Goal: Task Accomplishment & Management: Manage account settings

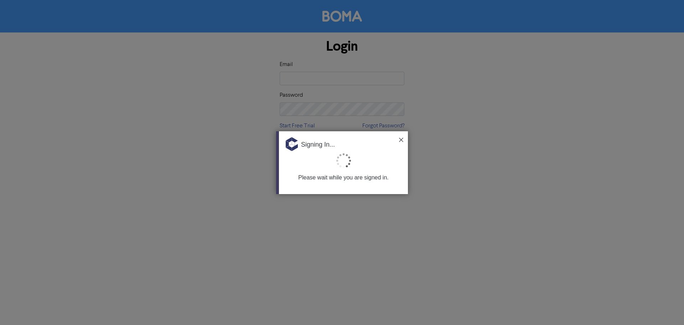
type input "[PERSON_NAME][EMAIL_ADDRESS][DOMAIN_NAME]"
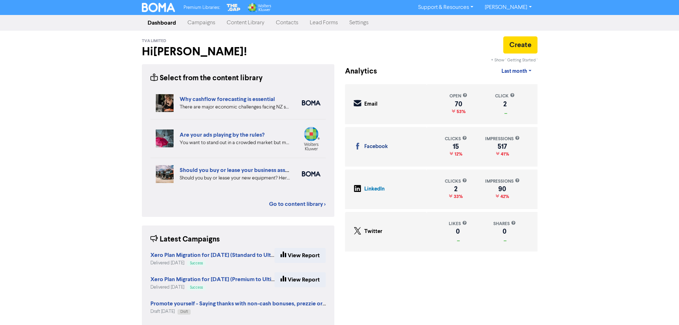
click at [293, 22] on link "Contacts" at bounding box center [287, 23] width 34 height 14
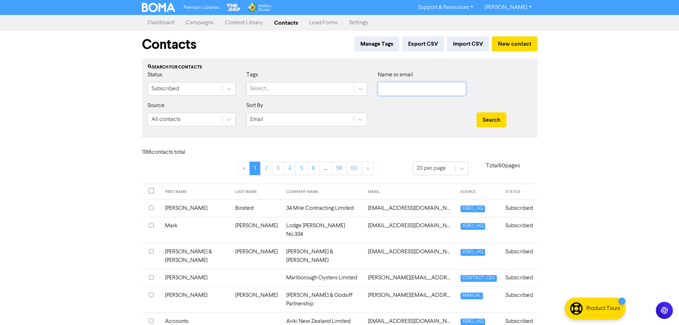
click at [399, 88] on input "text" at bounding box center [422, 89] width 88 height 14
click at [309, 207] on td "34 Mile Contracting Limited" at bounding box center [323, 207] width 82 height 17
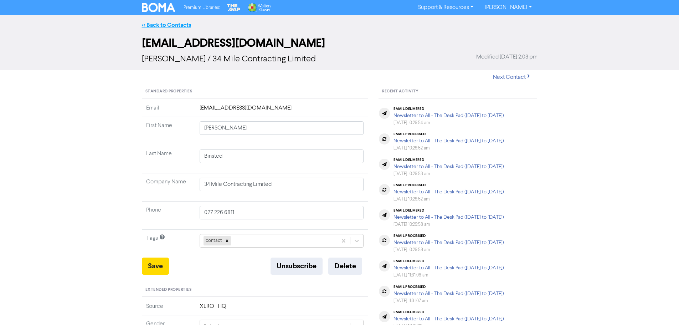
click at [163, 23] on link "<< Back to Contacts" at bounding box center [166, 24] width 49 height 7
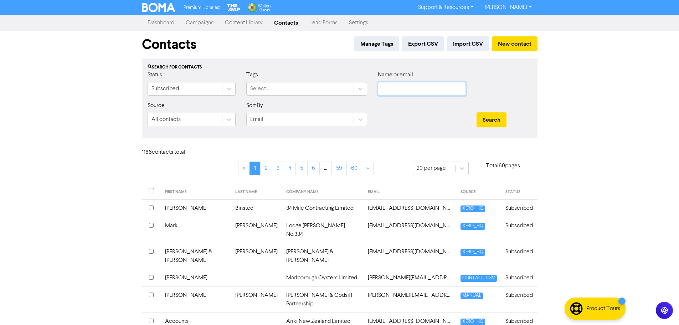
click at [418, 84] on input "text" at bounding box center [422, 89] width 88 height 14
click at [374, 210] on td "[EMAIL_ADDRESS][DOMAIN_NAME]" at bounding box center [410, 207] width 93 height 17
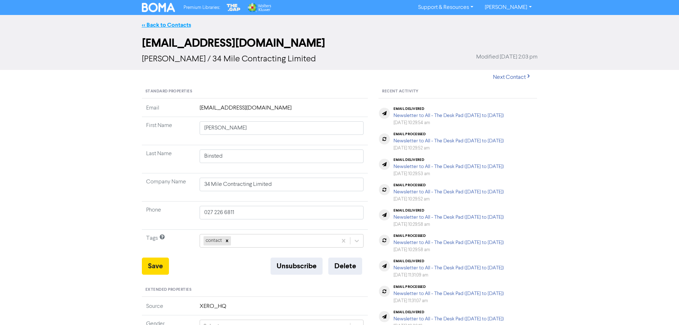
click at [168, 25] on link "<< Back to Contacts" at bounding box center [166, 24] width 49 height 7
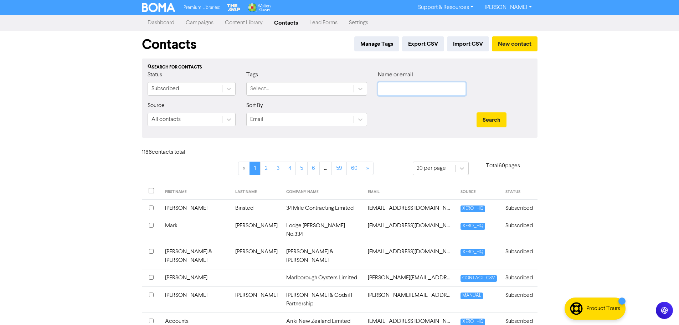
click at [416, 89] on input "text" at bounding box center [422, 89] width 88 height 14
type input "[PERSON_NAME]"
click at [477, 112] on button "Search" at bounding box center [492, 119] width 30 height 15
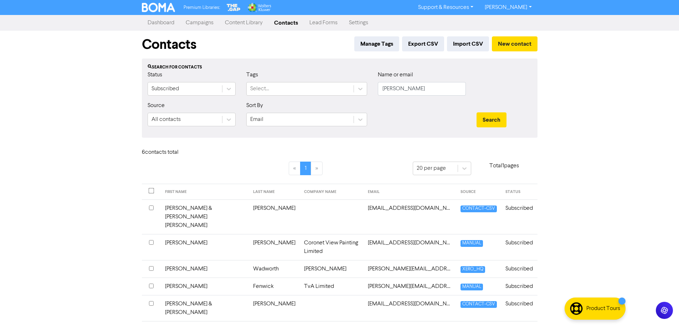
click at [254, 277] on td "Fenwick" at bounding box center [274, 285] width 51 height 17
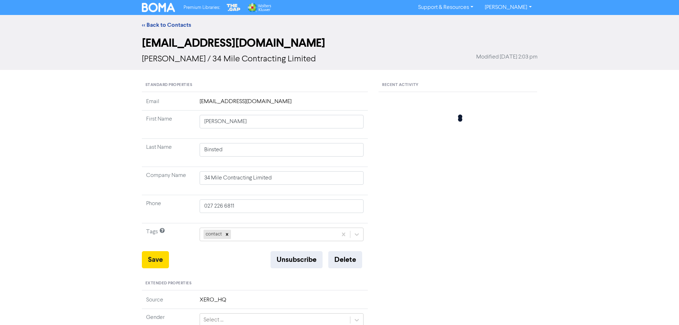
type input "[PERSON_NAME]"
type input "Fenwick"
type input "TvA Limited"
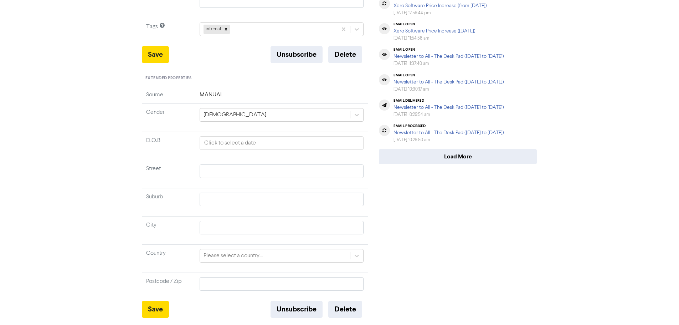
scroll to position [214, 0]
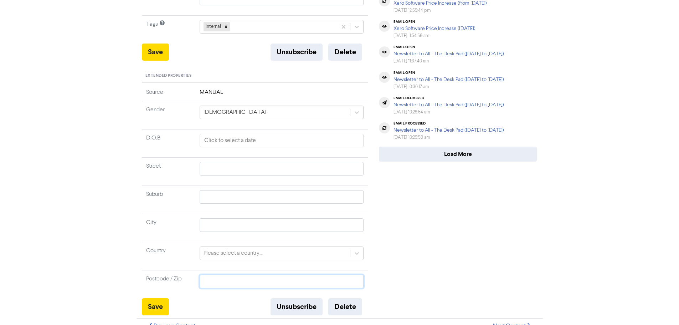
click at [241, 277] on input "text" at bounding box center [282, 281] width 164 height 14
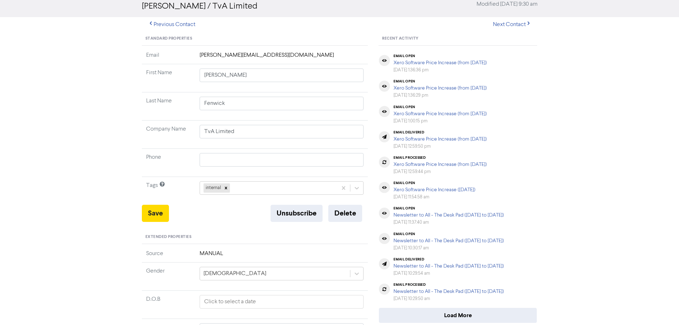
scroll to position [36, 0]
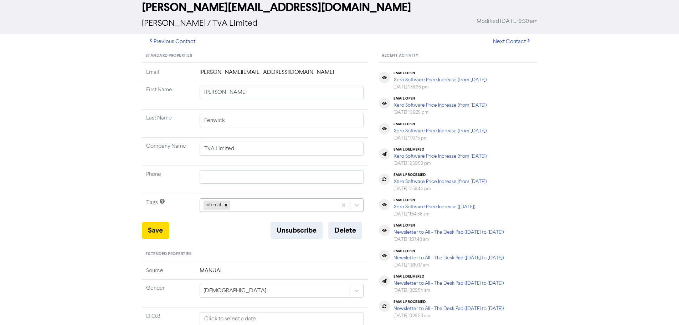
click at [260, 206] on div "internal" at bounding box center [269, 205] width 138 height 13
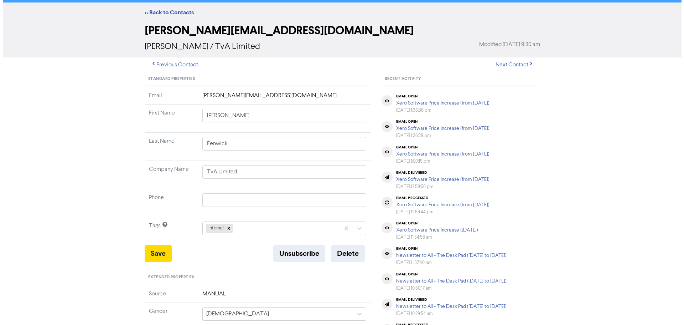
scroll to position [0, 0]
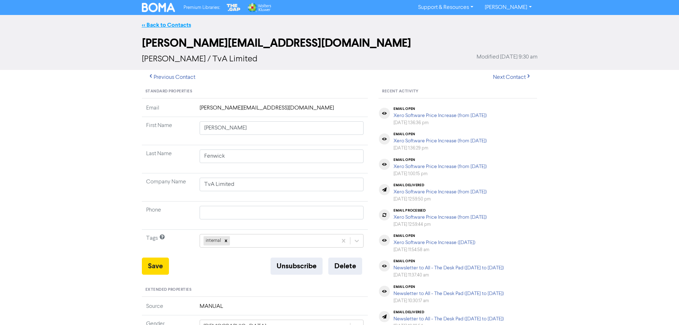
click at [163, 25] on link "<< Back to Contacts" at bounding box center [166, 24] width 49 height 7
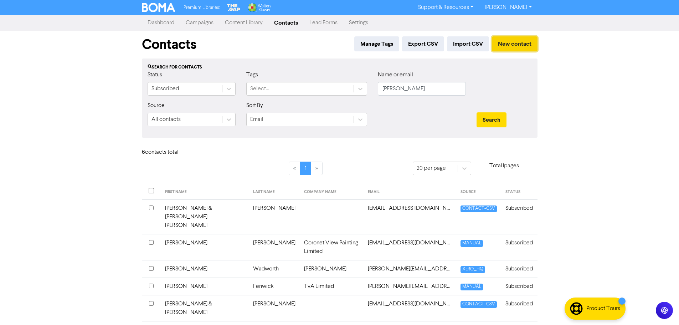
click at [516, 45] on button "New contact" at bounding box center [515, 43] width 46 height 15
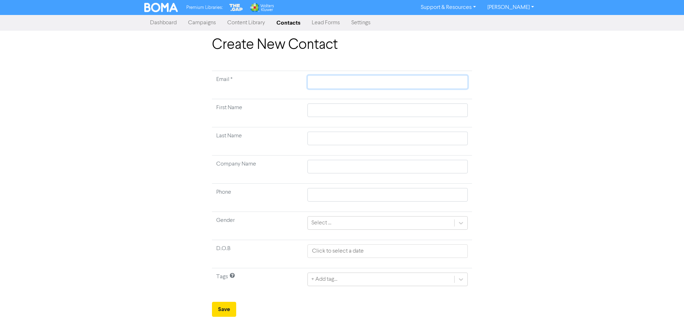
click at [331, 84] on input "text" at bounding box center [388, 82] width 160 height 14
type input "j"
type input "ji"
type input "jil"
type input "[PERSON_NAME]"
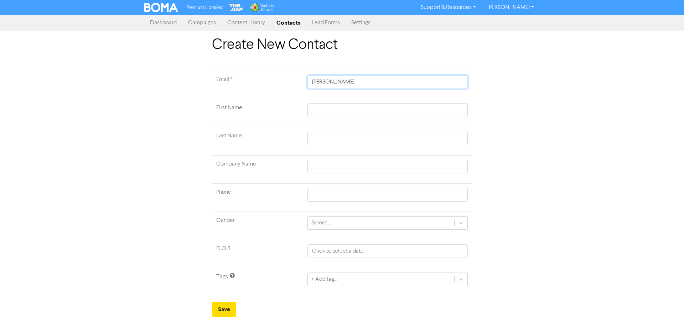
type input "[PERSON_NAME]"
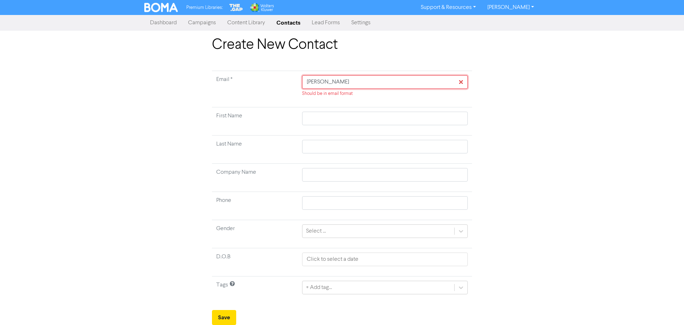
drag, startPoint x: 331, startPoint y: 84, endPoint x: 339, endPoint y: 87, distance: 8.9
click at [339, 87] on input "[PERSON_NAME]" at bounding box center [385, 82] width 166 height 14
type input "[PERSON_NAME]@"
type input "[PERSON_NAME]@t"
type input "[PERSON_NAME]@tv"
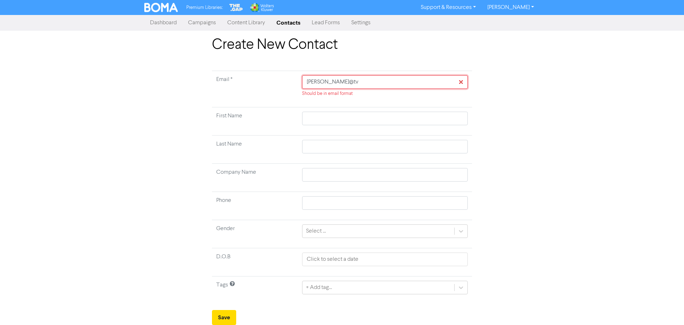
type input "[PERSON_NAME]@tva"
type input "[PERSON_NAME]@tva."
type input "[PERSON_NAME]@tva.c"
type input "[PERSON_NAME][EMAIL_ADDRESS][DOMAIN_NAME]"
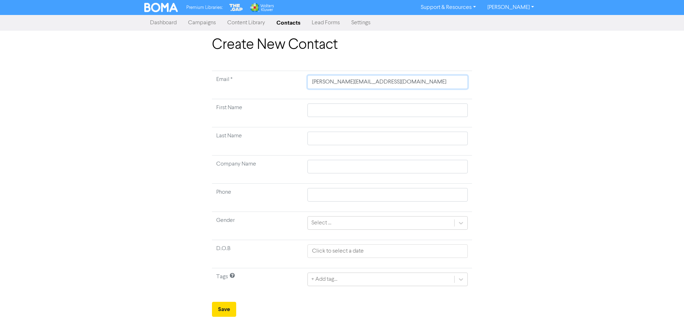
type input "[PERSON_NAME][EMAIL_ADDRESS][DOMAIN_NAME]."
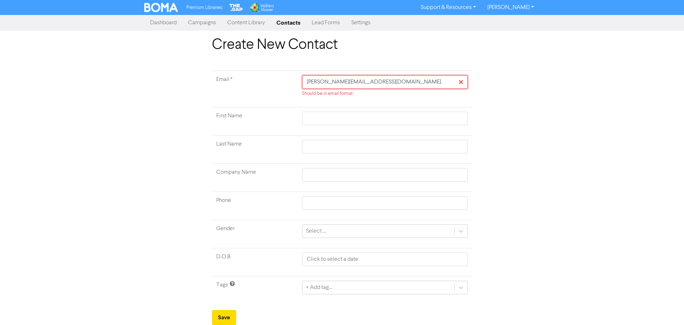
type input "[PERSON_NAME]@tva.co.n"
type input "[PERSON_NAME][EMAIL_ADDRESS][DOMAIN_NAME]"
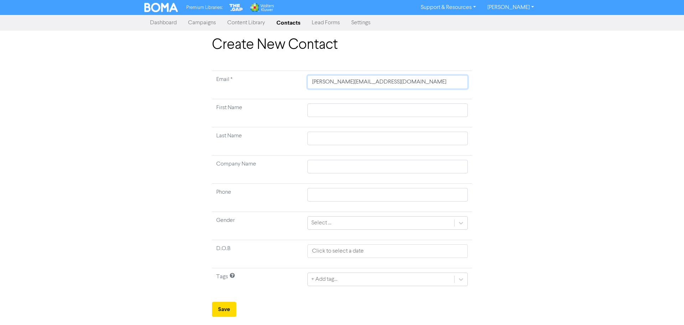
type input "[PERSON_NAME][EMAIL_ADDRESS][DOMAIN_NAME]"
type input "J"
type input "Ji"
type input "Jil"
type input "[PERSON_NAME]"
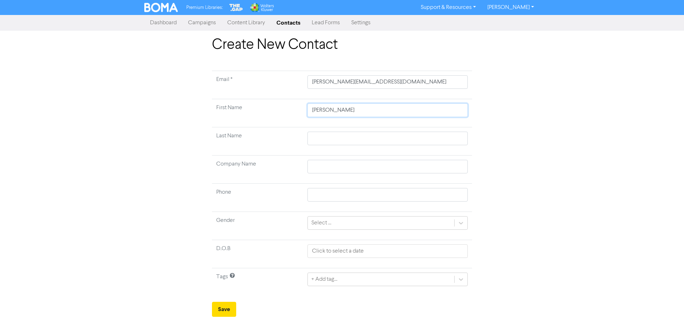
type input "[PERSON_NAME]"
type input "P"
type input "Pi"
type input "Pic"
type input "Pick"
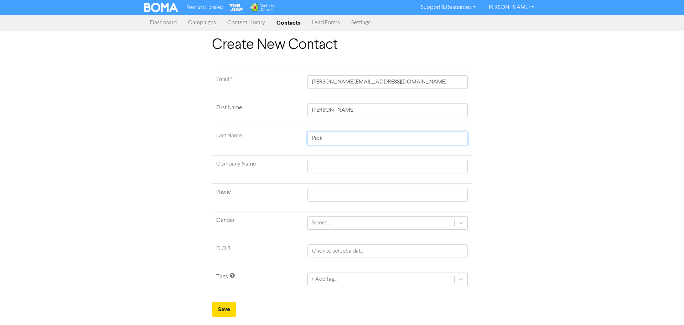
type input "Picke"
type input "Picker"
type input "Pickeri"
type input "Pickerin"
type input "[PERSON_NAME]"
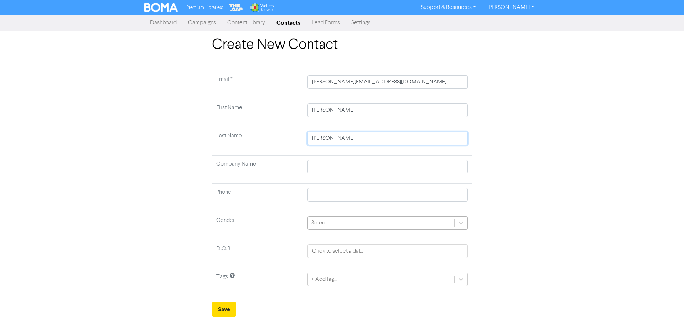
type input "[PERSON_NAME]"
click at [329, 230] on td "Select ..." at bounding box center [387, 226] width 169 height 28
click at [331, 225] on div "Select ..." at bounding box center [321, 222] width 20 height 9
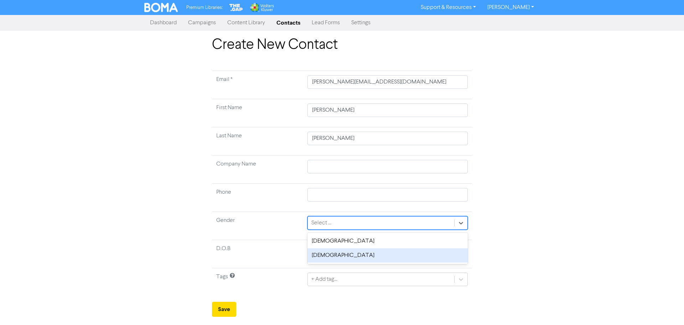
click at [326, 256] on div "[DEMOGRAPHIC_DATA]" at bounding box center [388, 255] width 160 height 14
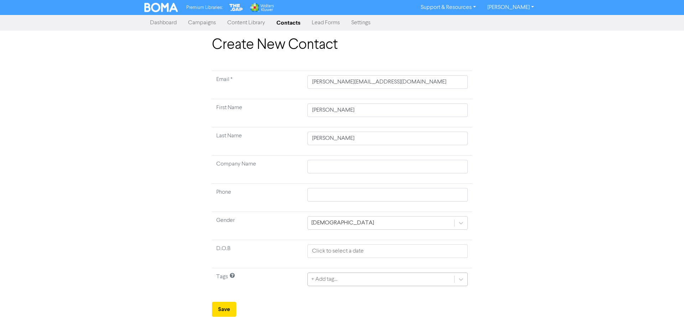
click at [330, 280] on div "+ Add tag..." at bounding box center [388, 279] width 160 height 14
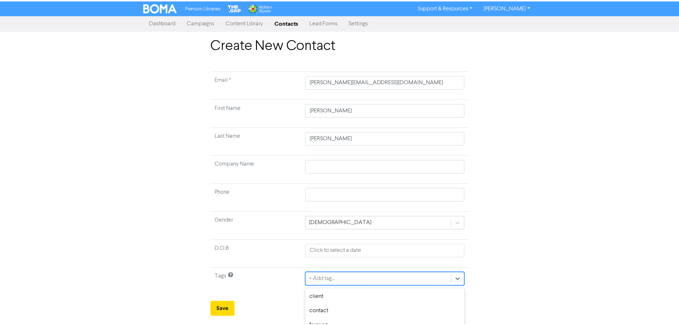
scroll to position [71, 0]
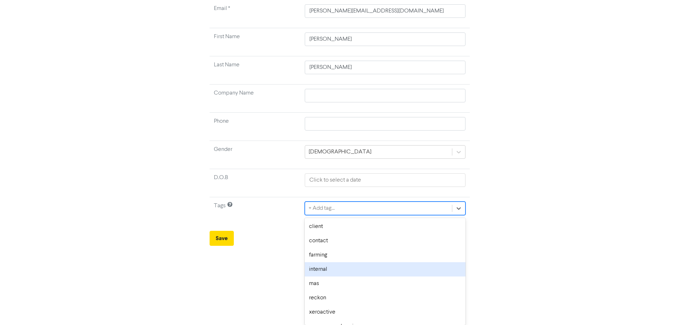
click at [328, 271] on div "internal" at bounding box center [385, 269] width 160 height 14
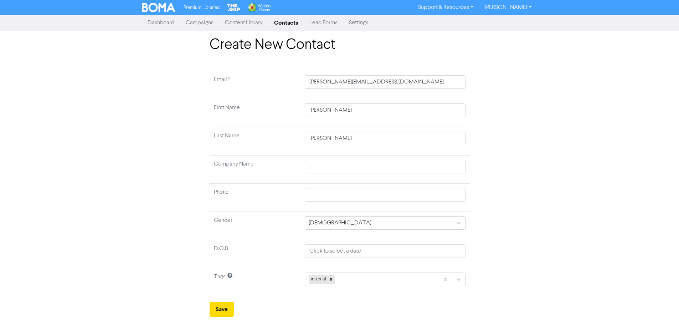
scroll to position [0, 0]
click at [225, 307] on button "Save" at bounding box center [224, 309] width 24 height 15
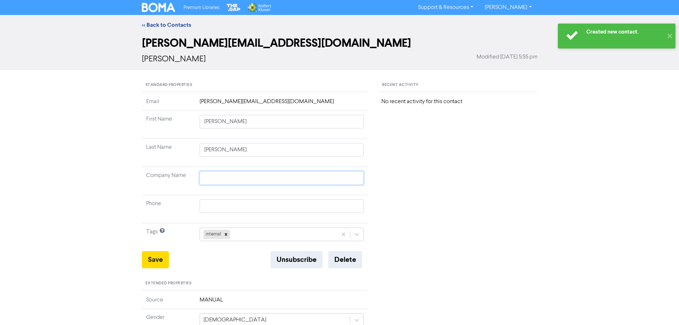
click at [219, 176] on input "text" at bounding box center [282, 178] width 164 height 14
type input "T"
type input "Tv"
type input "TvA"
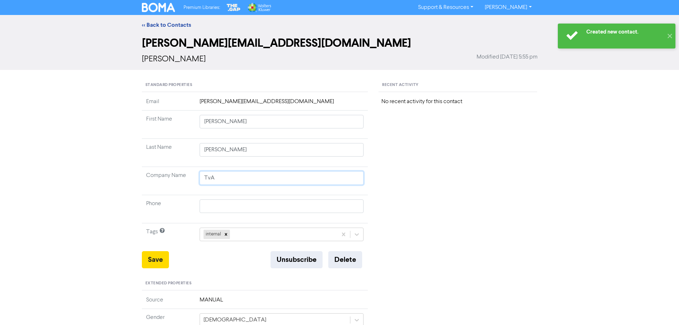
type input "TvA L"
type input "TvA Li"
type input "TvA Lim"
click at [156, 255] on button "Save" at bounding box center [155, 259] width 27 height 17
click at [151, 22] on link "<< Back to Contacts" at bounding box center [166, 24] width 49 height 7
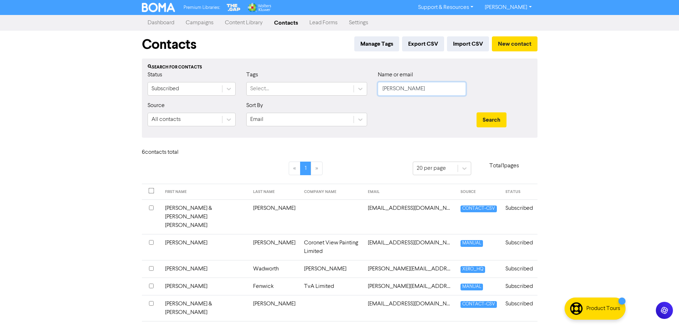
click at [425, 89] on input "[PERSON_NAME]" at bounding box center [422, 89] width 88 height 14
drag, startPoint x: 425, startPoint y: 89, endPoint x: 344, endPoint y: 87, distance: 81.7
click at [344, 87] on div "Status Subscribed Tags Select... Name or email [PERSON_NAME]" at bounding box center [339, 86] width 395 height 31
click at [477, 112] on button "Search" at bounding box center [492, 119] width 30 height 15
click at [300, 277] on td "TvA Limited" at bounding box center [332, 285] width 64 height 17
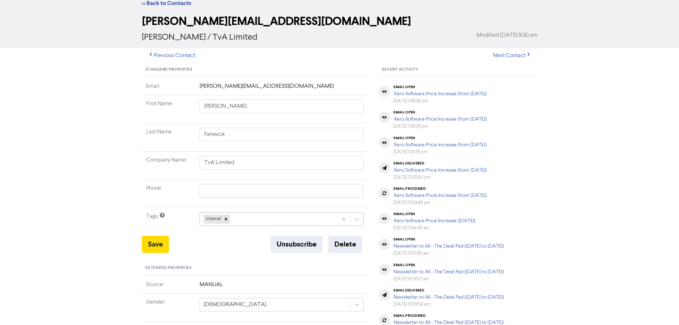
click at [245, 226] on div "internal" at bounding box center [282, 219] width 164 height 14
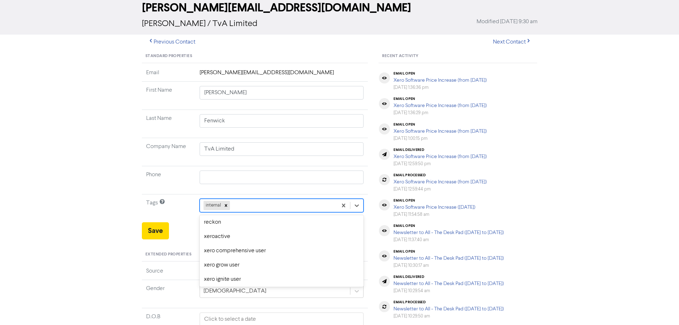
scroll to position [71, 0]
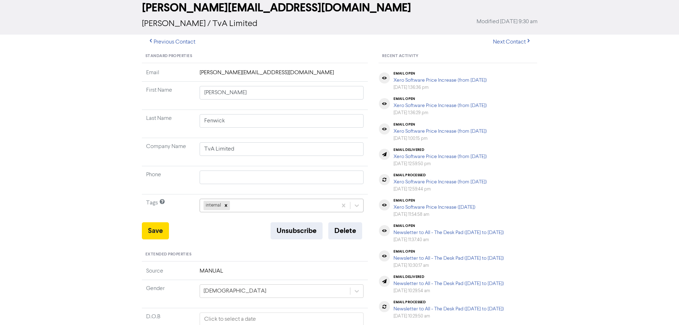
click at [237, 206] on div "internal" at bounding box center [269, 205] width 138 height 13
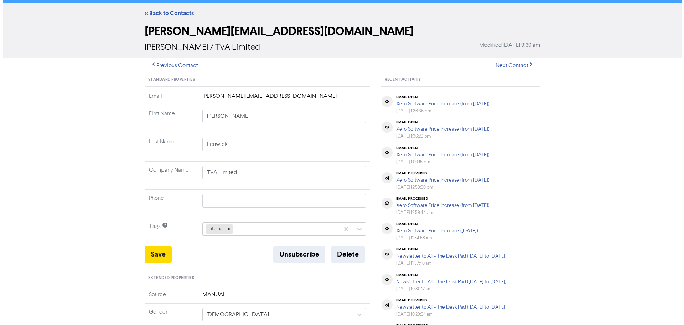
scroll to position [0, 0]
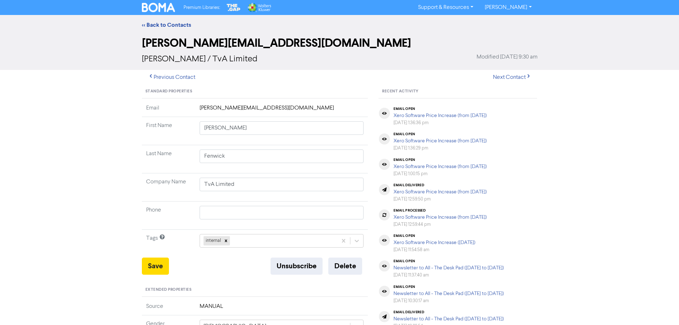
click at [523, 4] on link "[PERSON_NAME]" at bounding box center [508, 7] width 58 height 11
click at [503, 22] on button "Log Out" at bounding box center [507, 21] width 56 height 9
